Goal: Check status: Check status

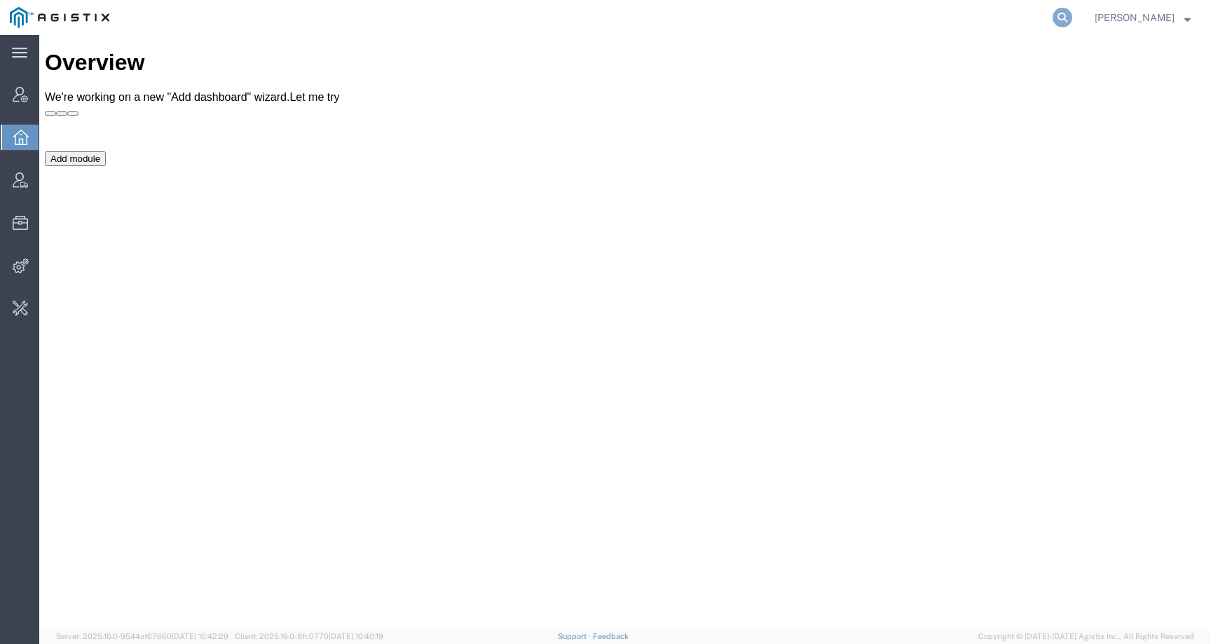
click at [1072, 15] on icon at bounding box center [1063, 18] width 20 height 20
click at [1053, 18] on input "search" at bounding box center [840, 18] width 426 height 34
paste input "56427155"
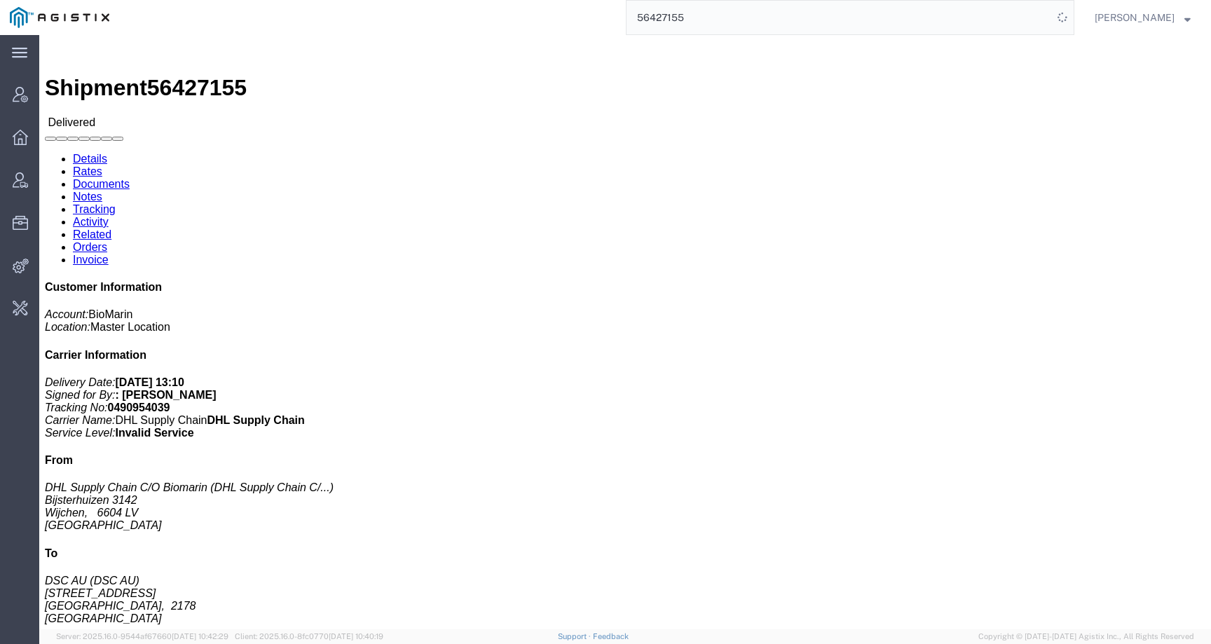
click h3 "[MEDICAL_DATA] 30 X 100MG/BTL COMMLAUSTRALIA Medicaments, consisting, mixed"
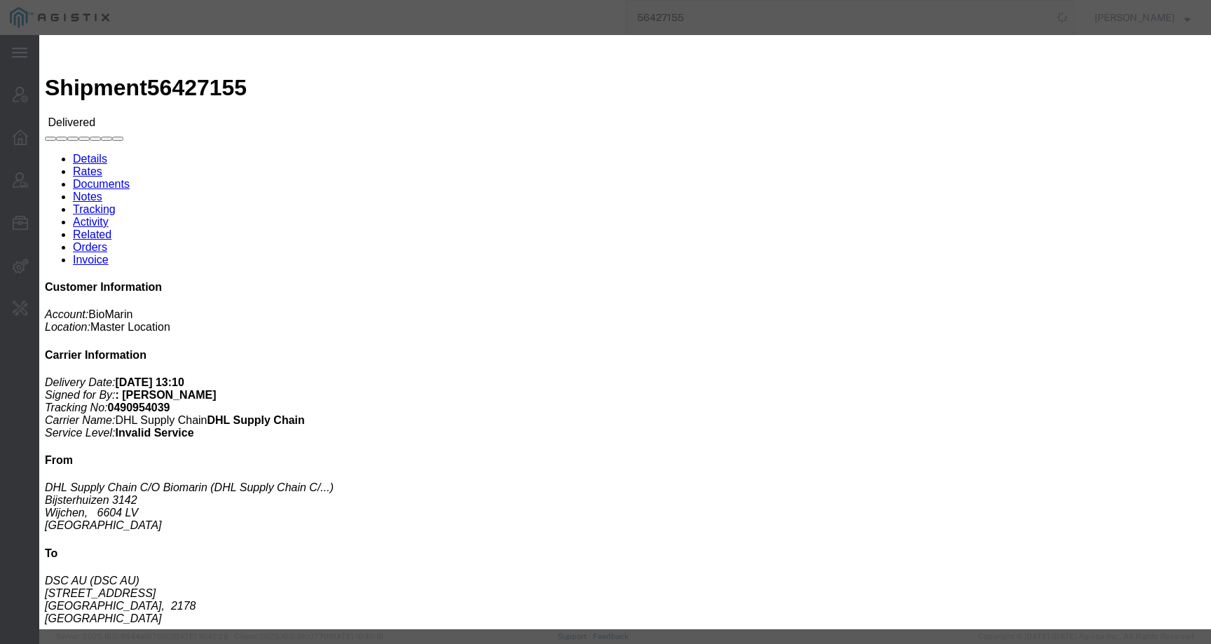
click div
click icon "button"
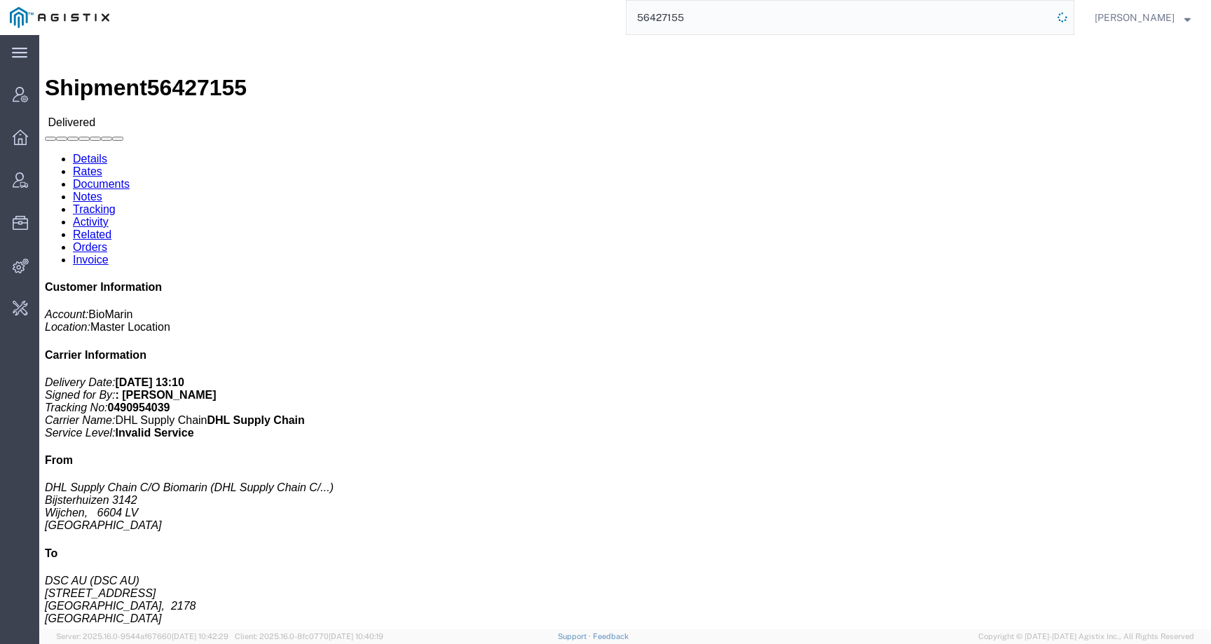
click at [1073, 20] on icon at bounding box center [1062, 17] width 27 height 27
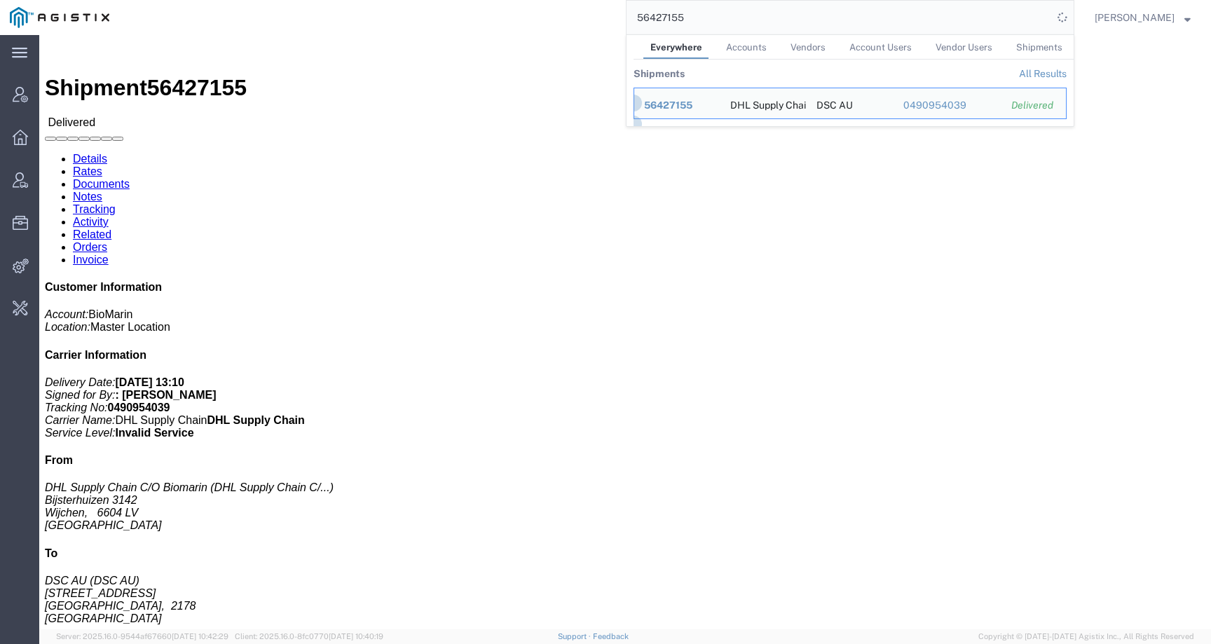
drag, startPoint x: 770, startPoint y: 21, endPoint x: 557, endPoint y: 20, distance: 212.4
click at [557, 20] on div "56427155 Everywhere Accounts Vendors Account Users Vendor Users Shipments Shipm…" at bounding box center [596, 17] width 955 height 35
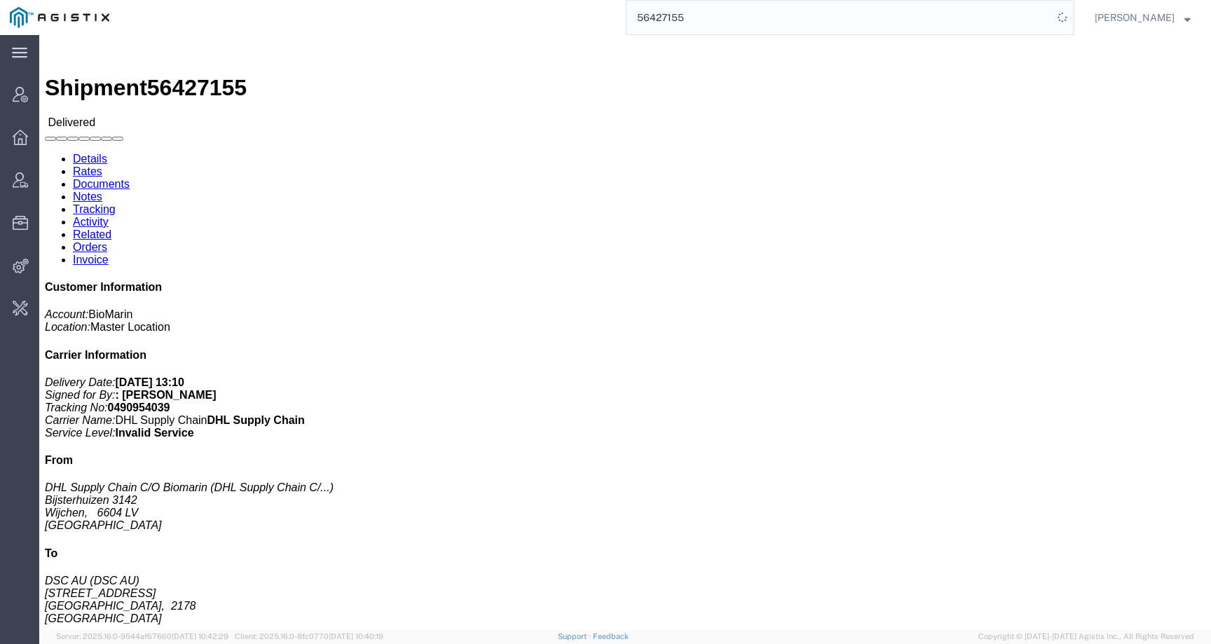
paste input "391865927150"
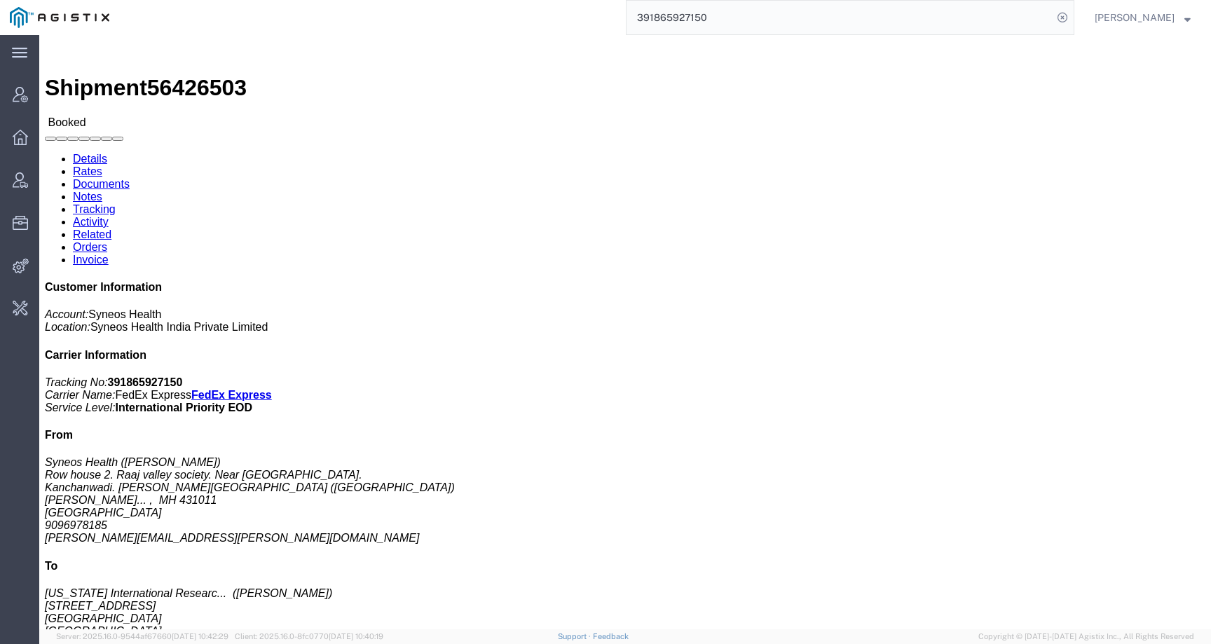
click b "391865927150"
copy b "391865927150"
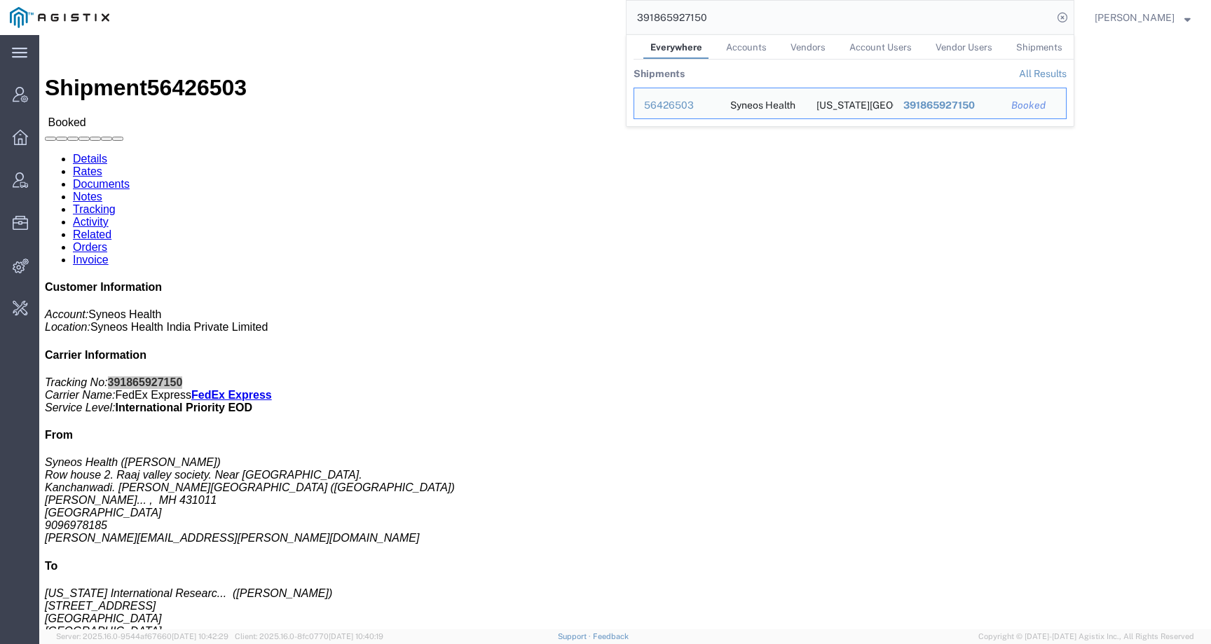
drag, startPoint x: 732, startPoint y: 20, endPoint x: 514, endPoint y: 20, distance: 218.0
click at [514, 20] on div "391865927150 Everywhere Accounts Vendors Account Users Vendor Users Shipments S…" at bounding box center [596, 17] width 955 height 35
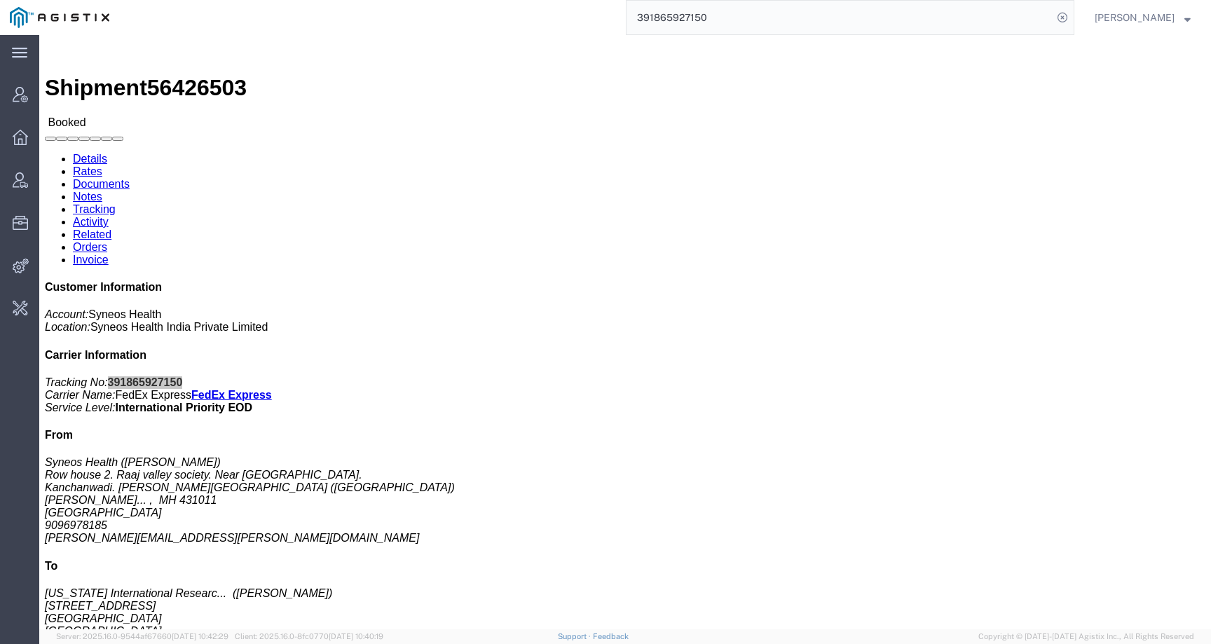
paste input "56441285"
type input "56441285"
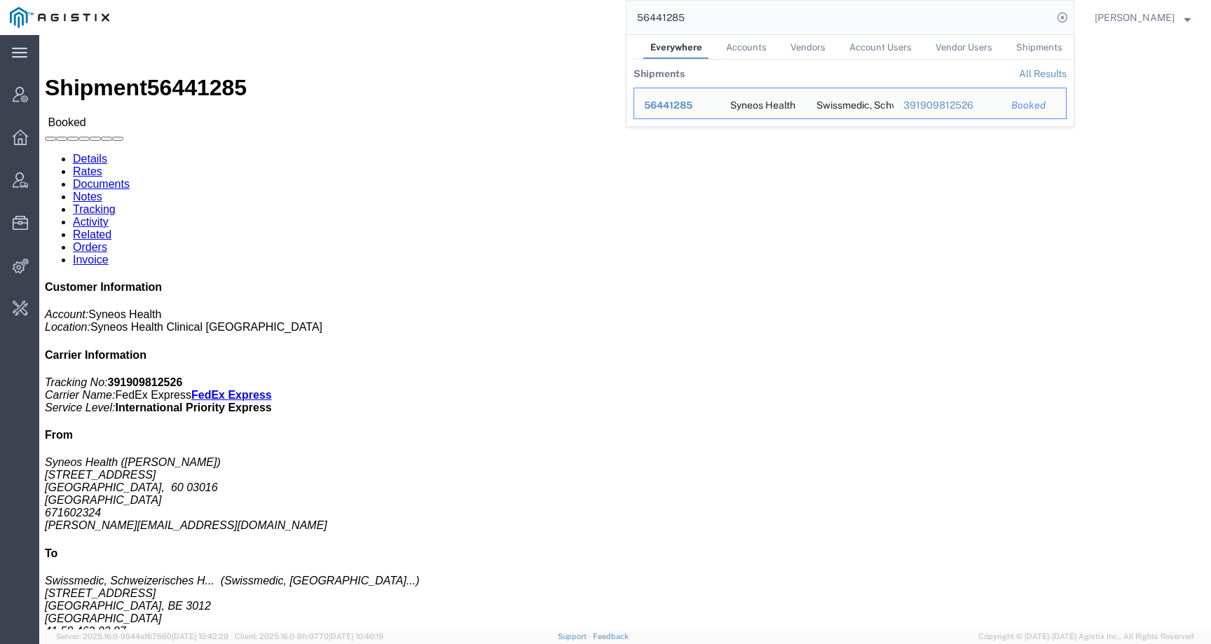
click h4 "Routing & Vehicle Information"
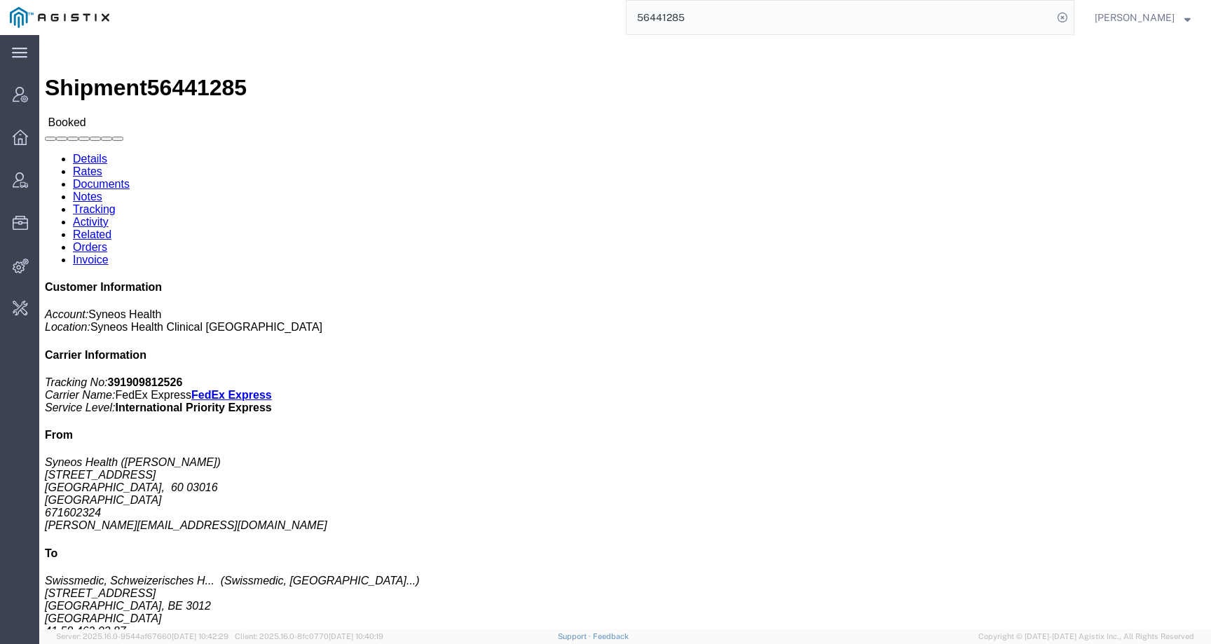
click b "391909812526"
copy b "391909812526"
drag, startPoint x: 1076, startPoint y: 22, endPoint x: 1060, endPoint y: 22, distance: 15.4
click at [1072, 22] on icon at bounding box center [1063, 18] width 20 height 20
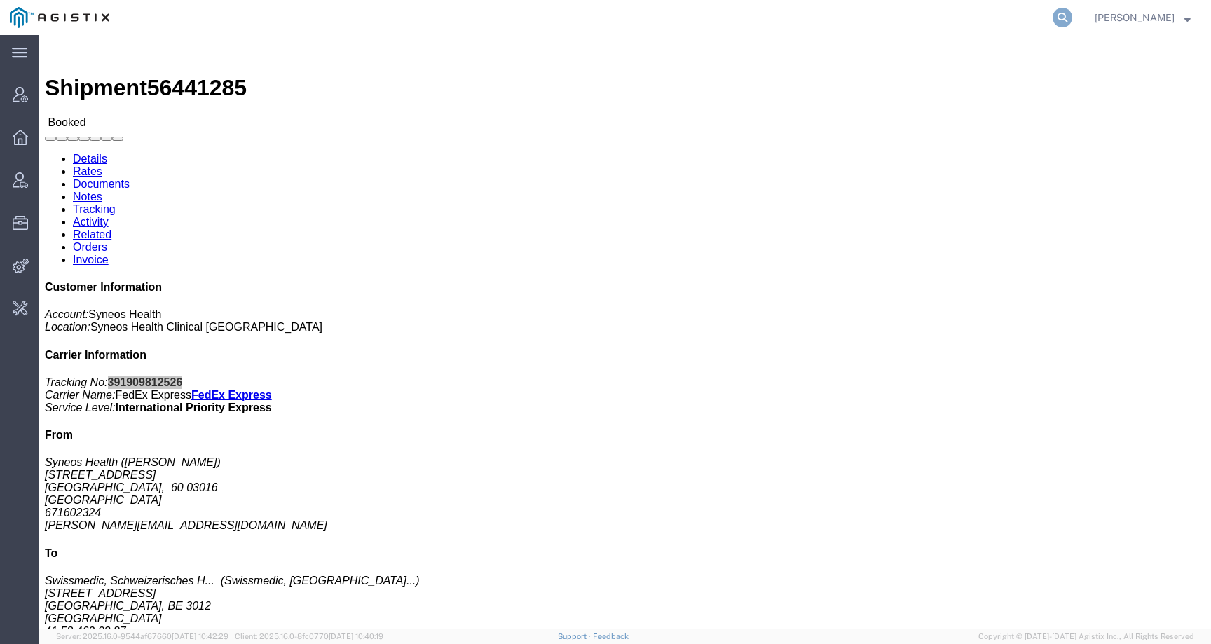
click at [1072, 18] on icon at bounding box center [1063, 18] width 20 height 20
click at [978, 18] on input "search" at bounding box center [840, 18] width 426 height 34
paste input "[PERSON_NAME]"
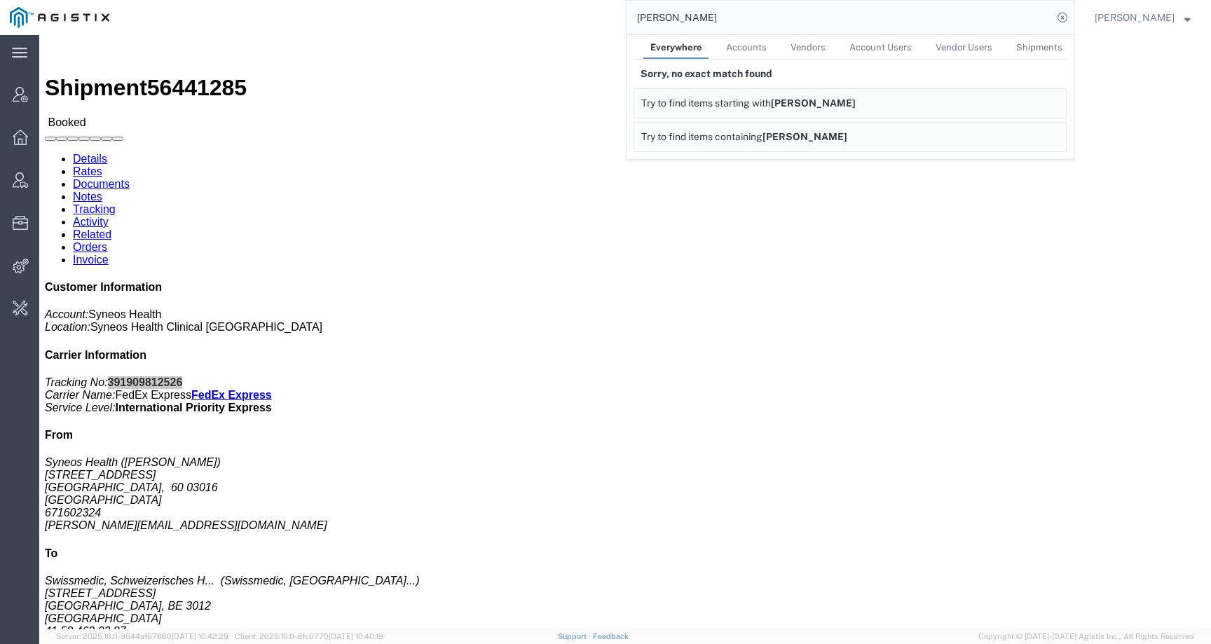
drag, startPoint x: 728, startPoint y: 22, endPoint x: 618, endPoint y: 21, distance: 110.0
click at [618, 21] on div "[PERSON_NAME] Everywhere Accounts Vendors Account Users Vendor Users Shipments …" at bounding box center [596, 17] width 955 height 35
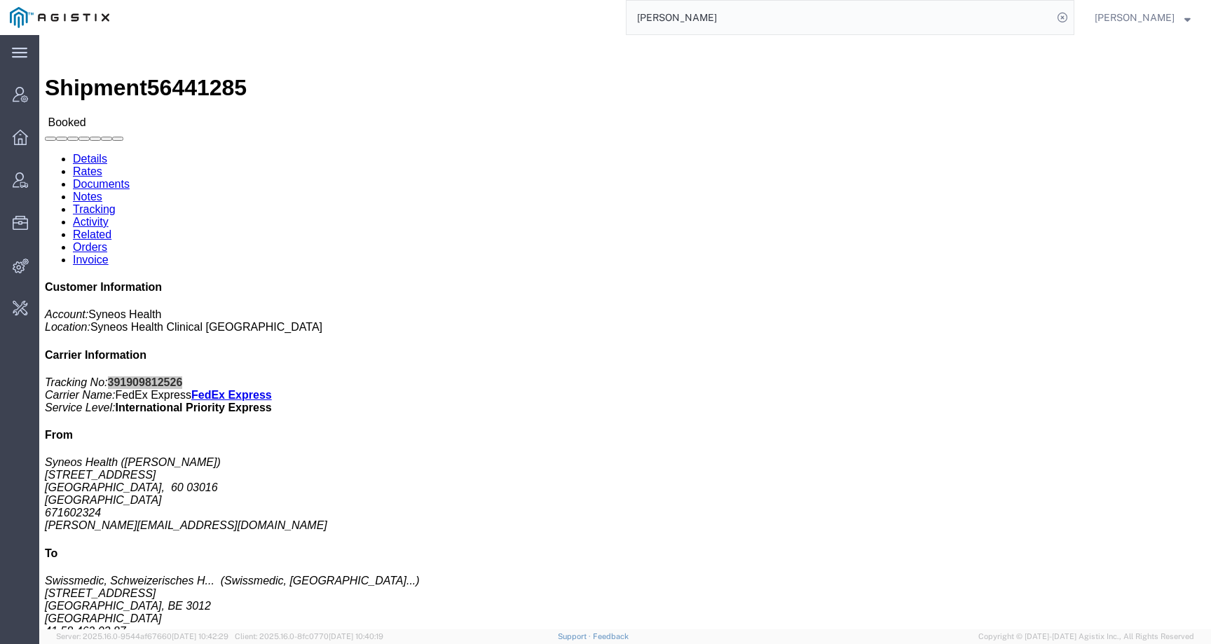
paste input "galimany"
type input "[PERSON_NAME]"
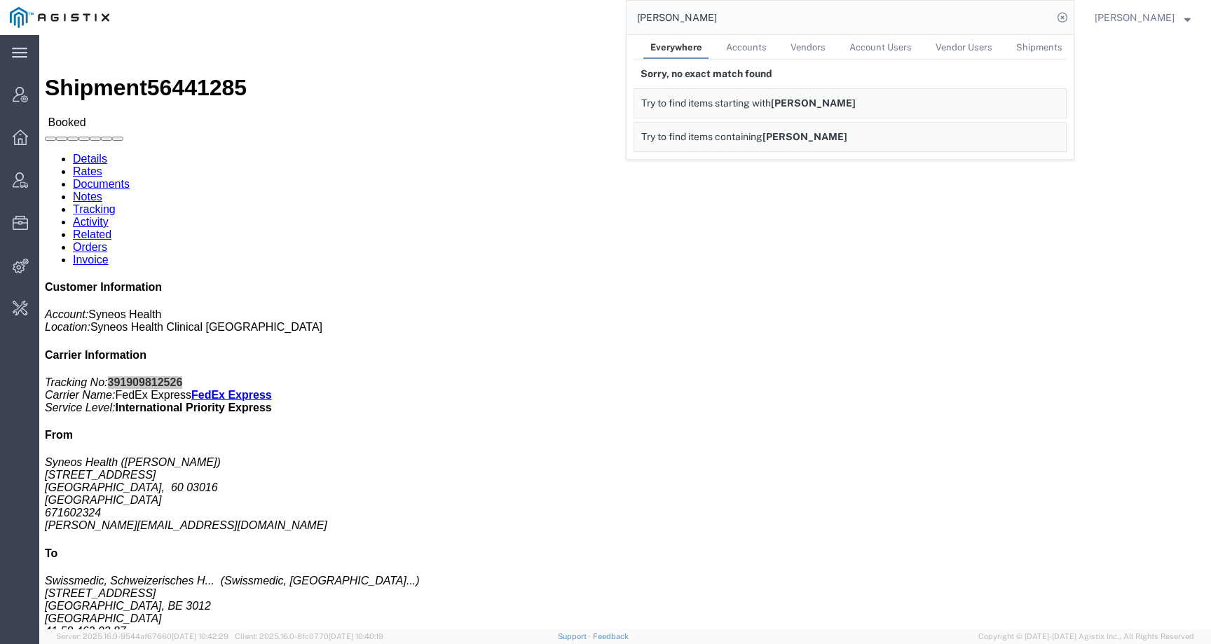
click at [767, 46] on span "Accounts" at bounding box center [746, 47] width 41 height 11
click at [809, 49] on span "Vendors" at bounding box center [805, 47] width 35 height 11
click at [870, 45] on span "Account Users" at bounding box center [879, 47] width 62 height 11
click at [945, 43] on link "Vendor Users" at bounding box center [962, 47] width 71 height 25
